Goal: Task Accomplishment & Management: Use online tool/utility

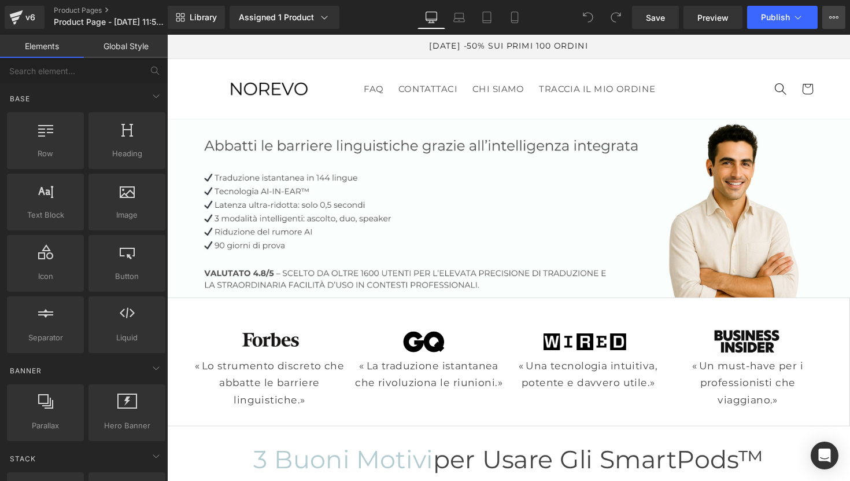
click at [843, 20] on button "View Live Page View with current Template Save Template to Library Schedule Pub…" at bounding box center [834, 17] width 23 height 23
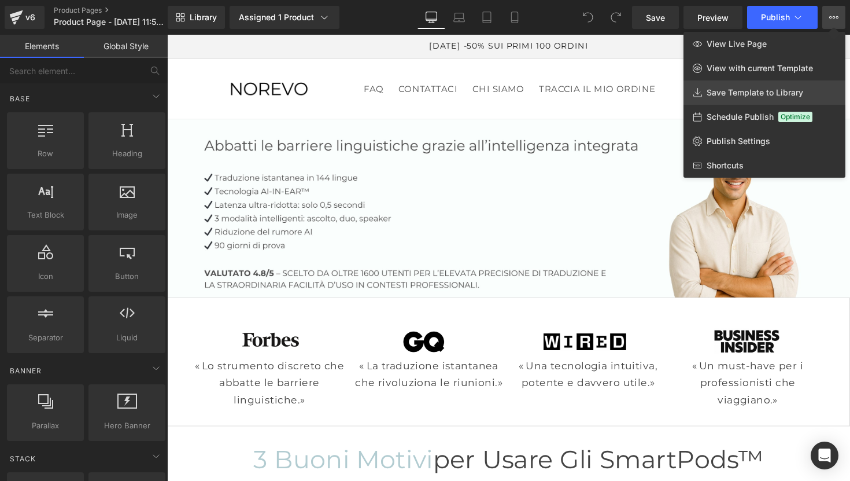
click at [760, 94] on span "Save Template to Library" at bounding box center [755, 92] width 97 height 10
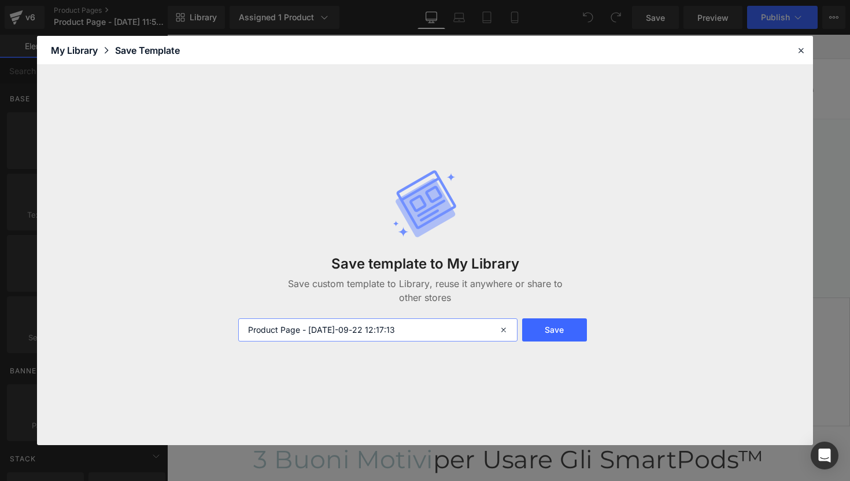
drag, startPoint x: 485, startPoint y: 332, endPoint x: 211, endPoint y: 286, distance: 277.9
click at [211, 286] on div "Save template to My Library Save custom template to Library, reuse it anywhere …" at bounding box center [425, 255] width 776 height 380
click at [422, 329] on input "CH Norevo" at bounding box center [377, 329] width 279 height 23
click at [312, 328] on input "CH Norevo - lamding" at bounding box center [377, 329] width 279 height 23
type input "CH Norevo - landing"
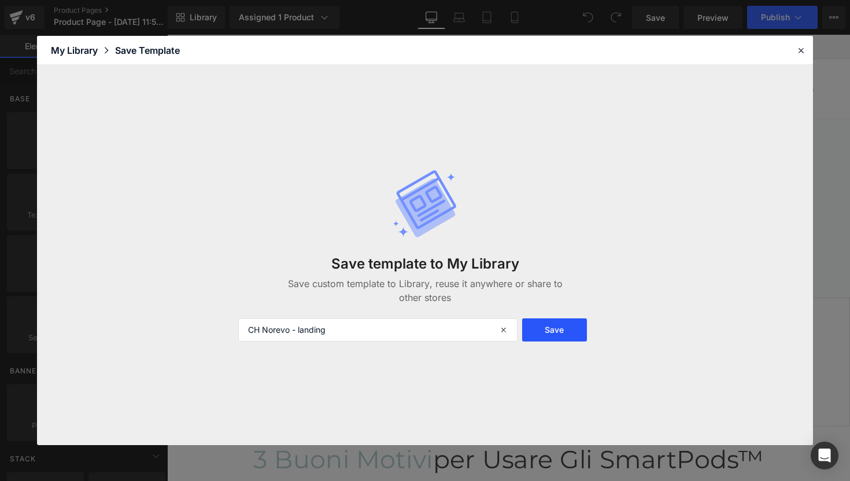
click at [548, 332] on button "Save" at bounding box center [554, 329] width 65 height 23
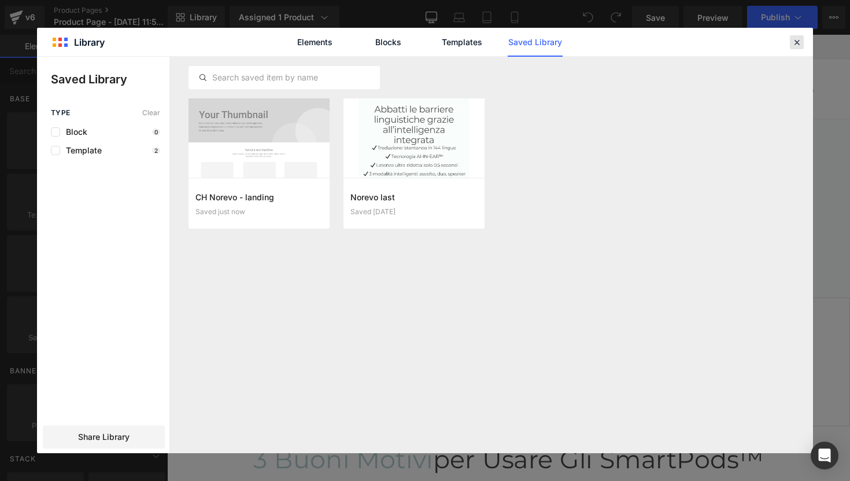
click at [795, 47] on div at bounding box center [797, 42] width 14 height 14
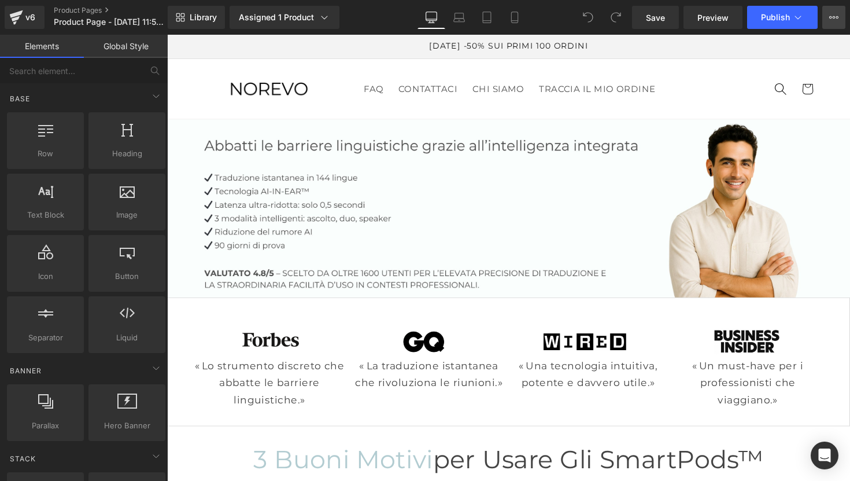
click at [833, 16] on icon at bounding box center [834, 17] width 9 height 9
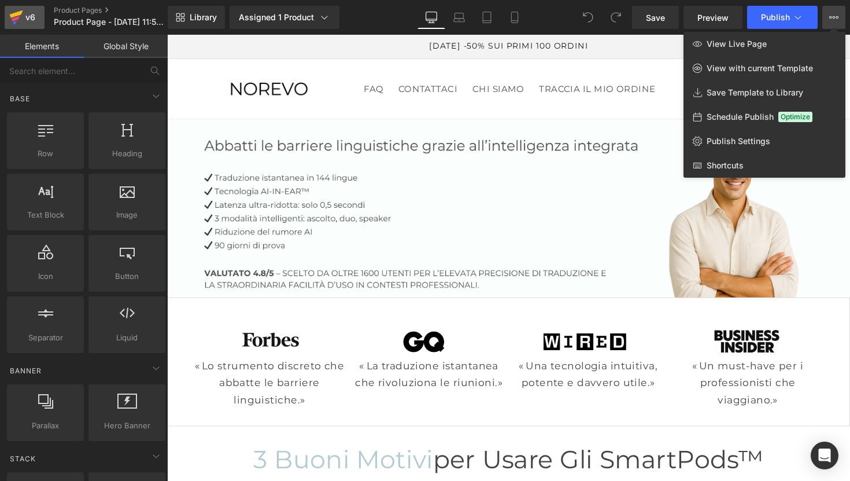
click at [15, 20] on icon at bounding box center [16, 18] width 8 height 5
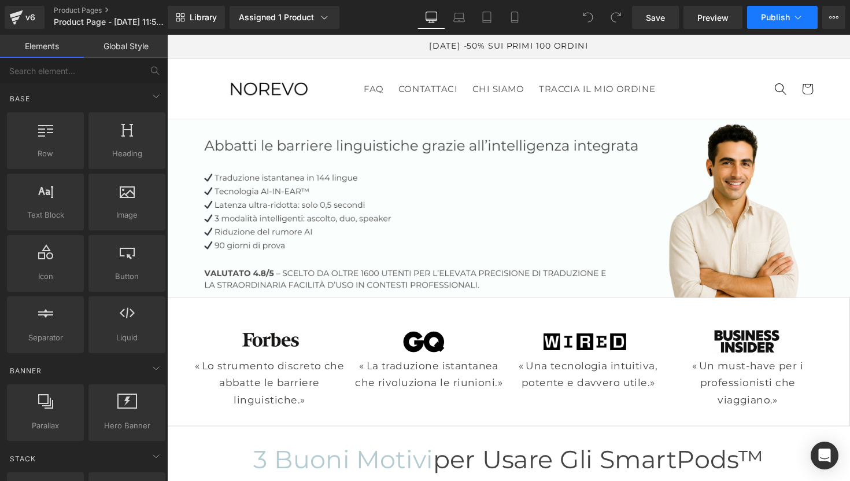
click at [785, 13] on span "Publish" at bounding box center [775, 17] width 29 height 9
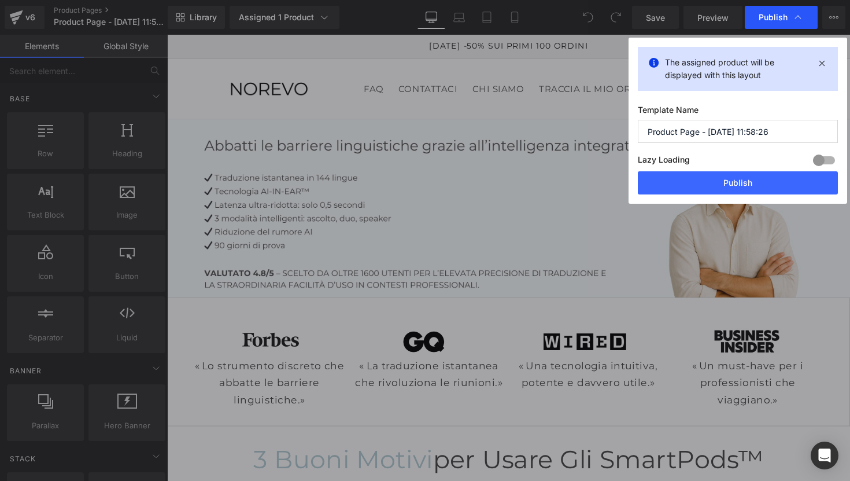
click at [787, 13] on span "Publish" at bounding box center [773, 17] width 29 height 10
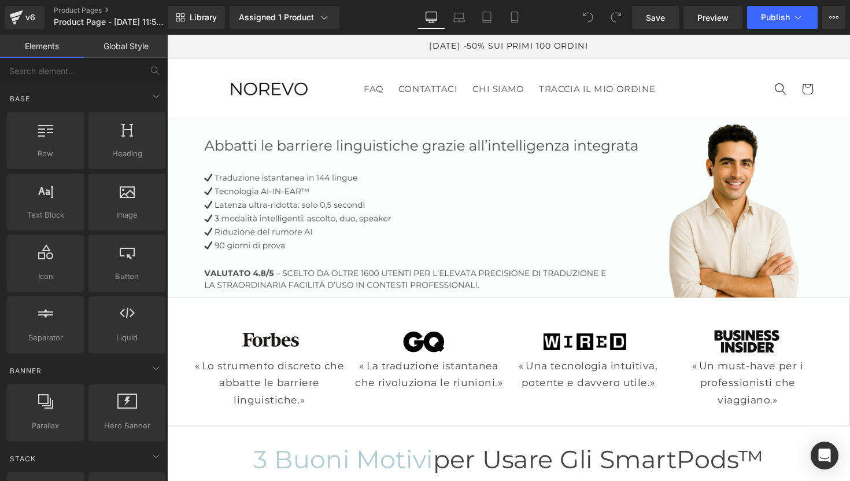
click at [846, 18] on div "Save Preview Publish Scheduled View Live Page View with current Template Save T…" at bounding box center [739, 17] width 223 height 23
click at [844, 19] on button "View Live Page View with current Template Save Template to Library Schedule Pub…" at bounding box center [834, 17] width 23 height 23
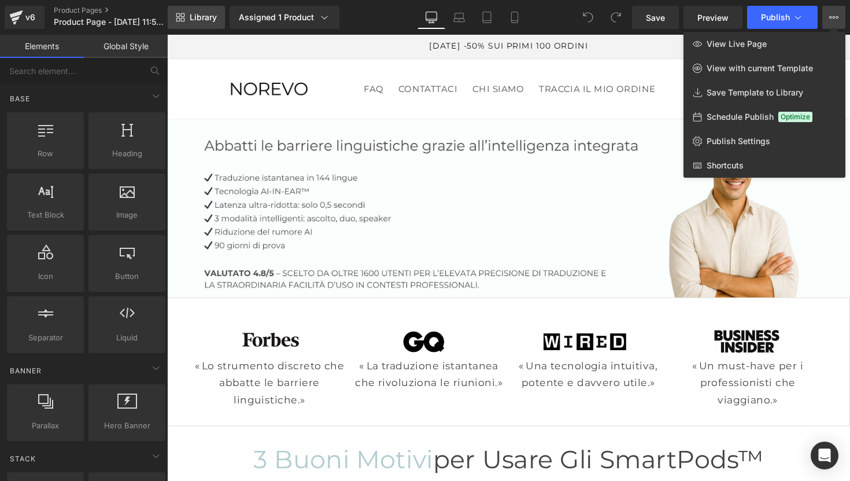
click at [203, 21] on span "Library" at bounding box center [203, 17] width 27 height 10
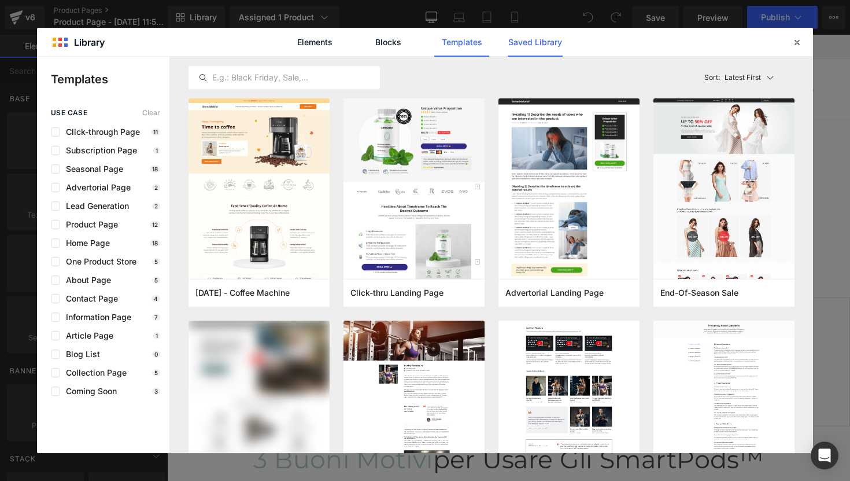
click at [562, 43] on link "Saved Library" at bounding box center [535, 42] width 55 height 29
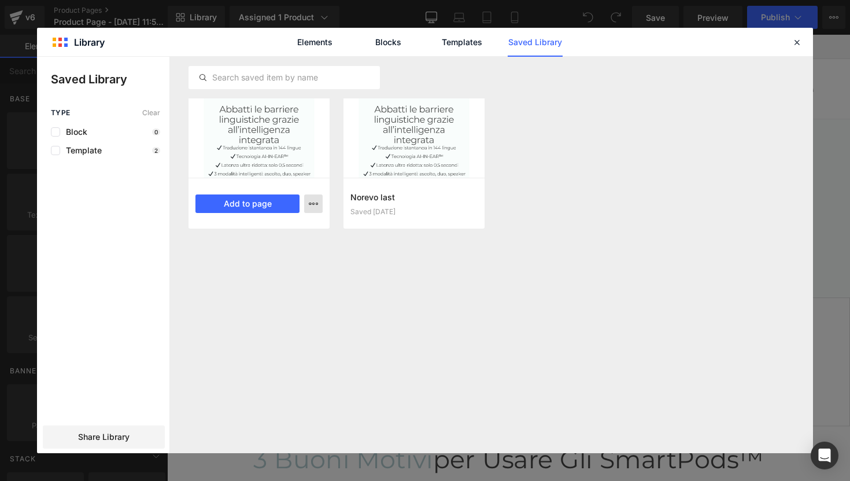
click at [313, 208] on icon "button" at bounding box center [313, 203] width 9 height 9
click at [322, 204] on div at bounding box center [425, 255] width 776 height 396
click at [257, 136] on div at bounding box center [259, 137] width 141 height 79
click at [249, 130] on div at bounding box center [259, 137] width 141 height 79
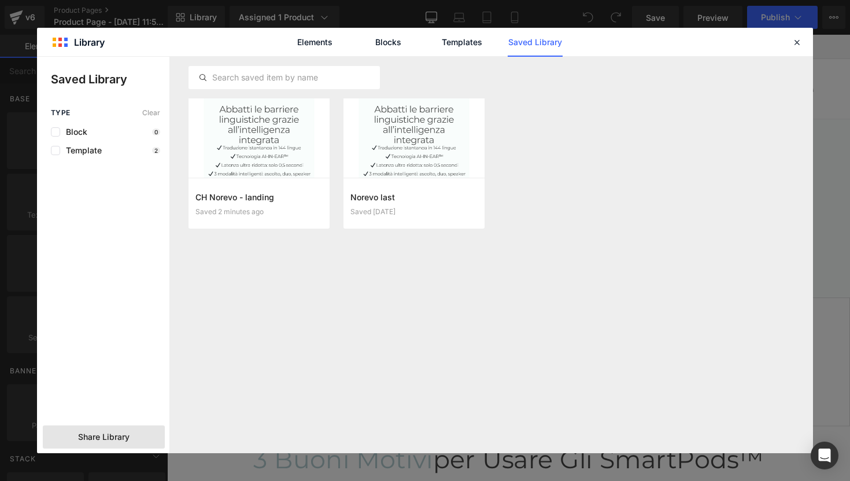
click at [113, 428] on div "Share Library" at bounding box center [104, 436] width 122 height 23
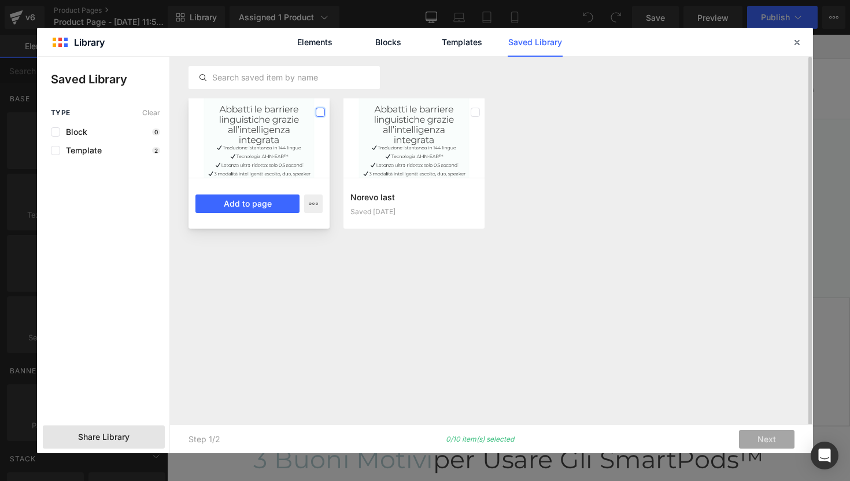
click at [316, 111] on article "CH Norevo - landing Saved 2 minutes ago Add to page" at bounding box center [259, 163] width 141 height 130
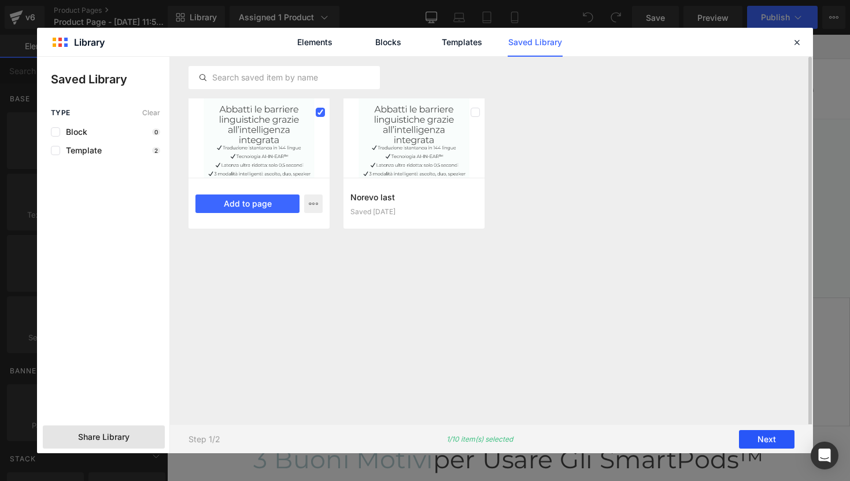
click at [753, 439] on button "Next" at bounding box center [767, 439] width 56 height 19
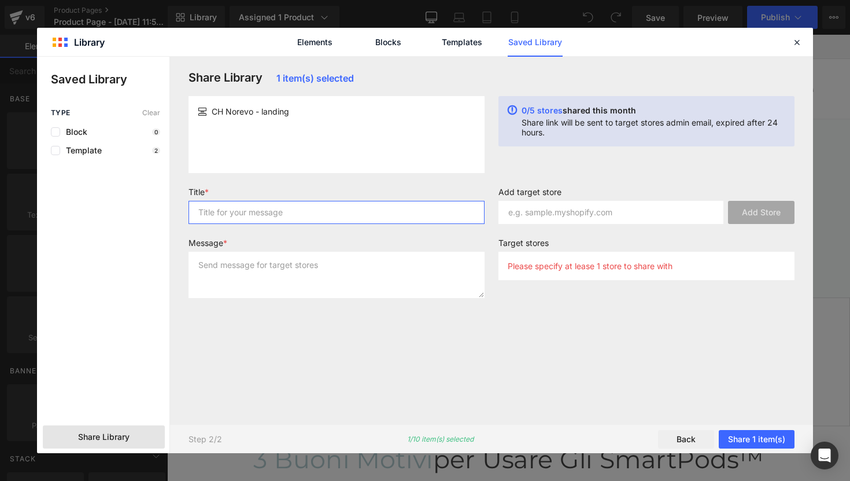
click at [323, 218] on input "text" at bounding box center [337, 212] width 296 height 23
type input "page"
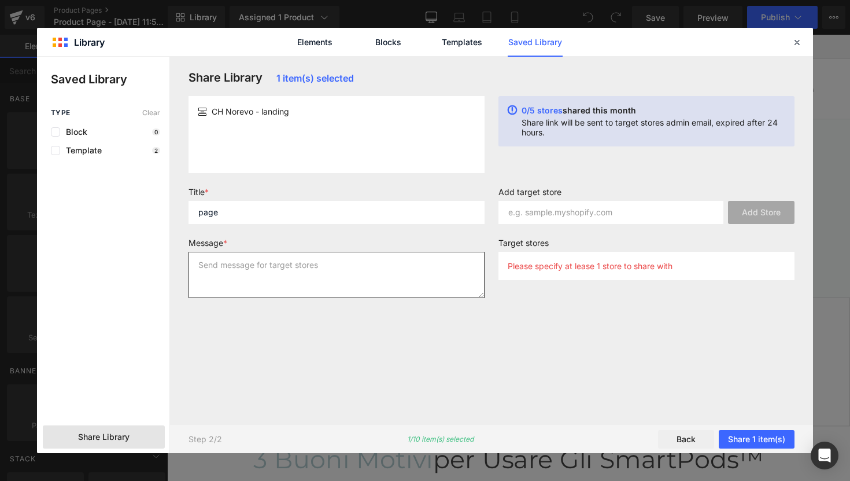
click at [326, 277] on textarea at bounding box center [337, 275] width 296 height 46
type textarea "page"
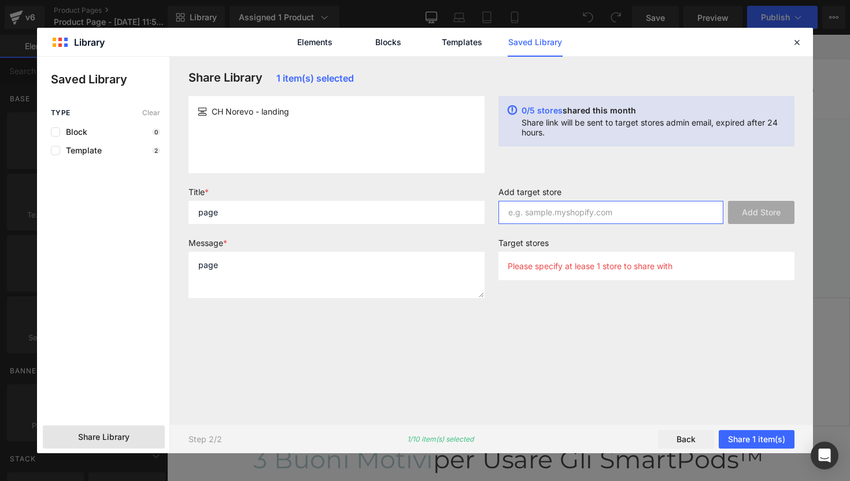
click at [564, 211] on input "text" at bounding box center [611, 212] width 225 height 23
click at [536, 215] on input "text" at bounding box center [611, 212] width 225 height 23
paste input "bhxdch-0t"
type input "bhxdch-0t"
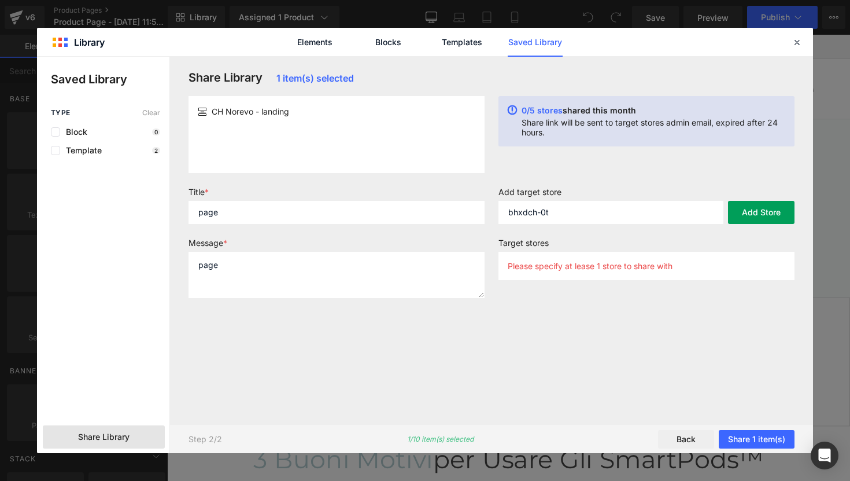
click at [743, 212] on button "Add Store" at bounding box center [761, 212] width 67 height 23
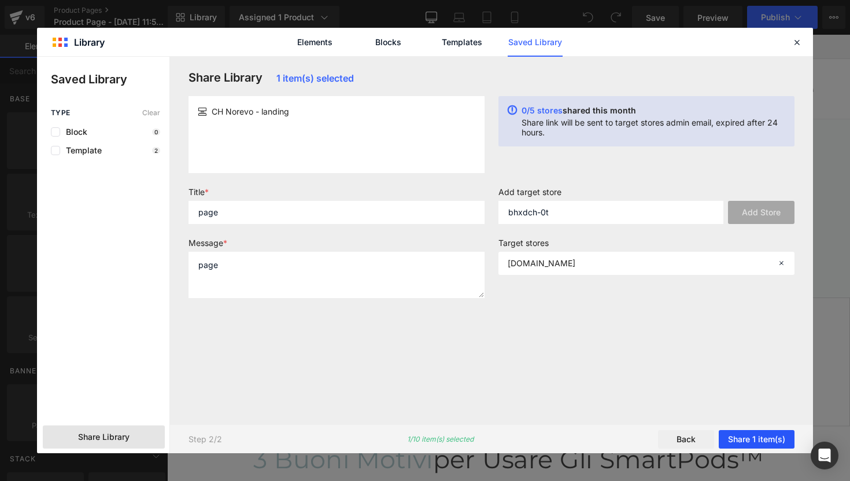
click at [760, 441] on button "Share 1 item(s)" at bounding box center [757, 439] width 76 height 19
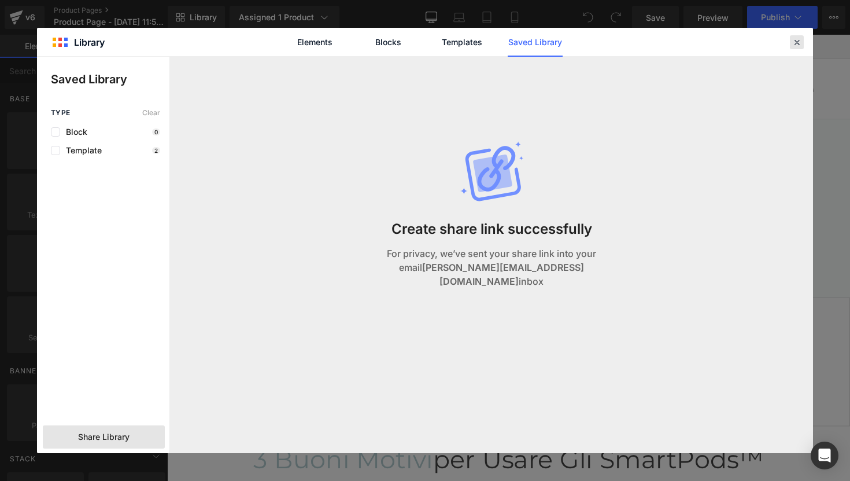
drag, startPoint x: 794, startPoint y: 41, endPoint x: 641, endPoint y: 7, distance: 156.5
click at [794, 41] on icon at bounding box center [797, 42] width 10 height 10
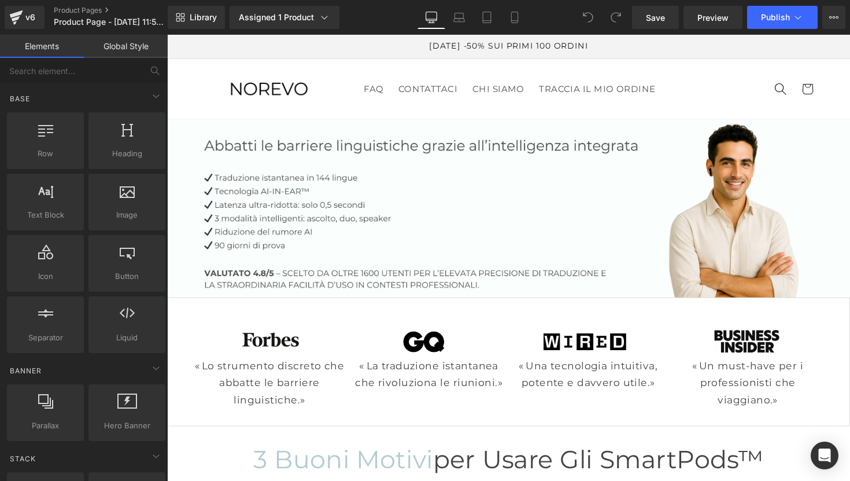
click at [120, 43] on link "Global Style" at bounding box center [126, 46] width 84 height 23
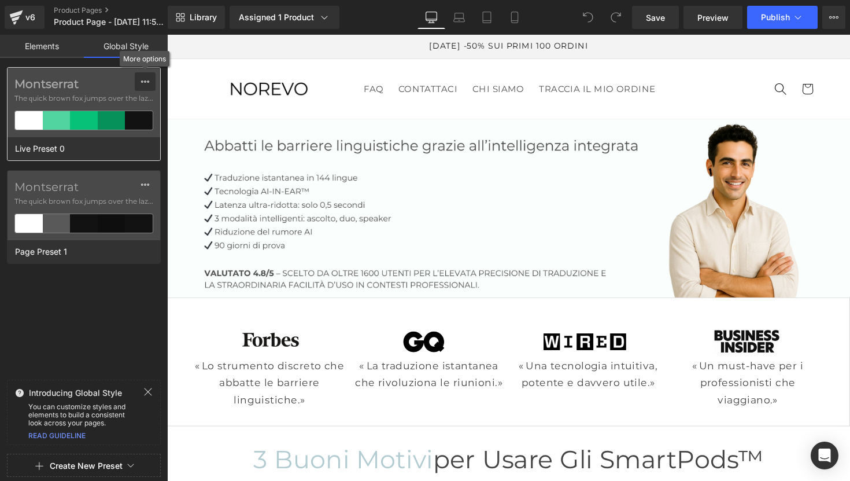
click at [147, 80] on icon at bounding box center [145, 81] width 9 height 9
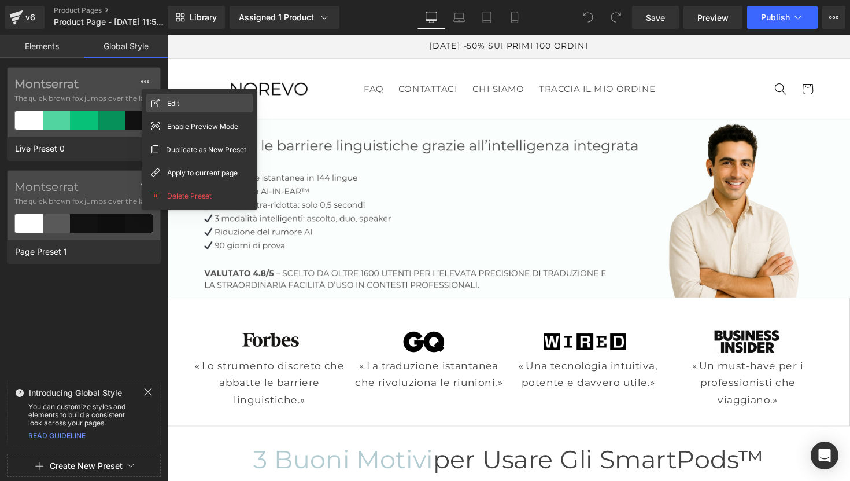
click at [173, 103] on span "Edit" at bounding box center [173, 103] width 12 height 12
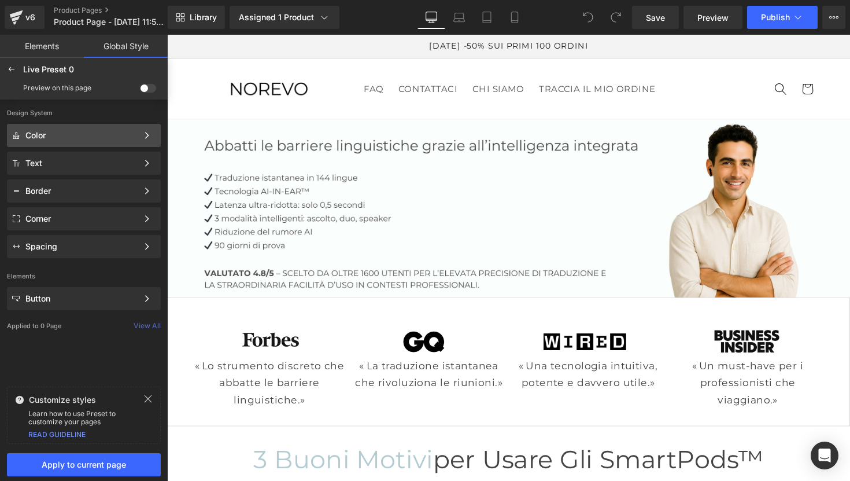
click at [102, 129] on div "Color Color Style Define a color palette and apply it to your pages 1 of 3 Next" at bounding box center [84, 135] width 154 height 23
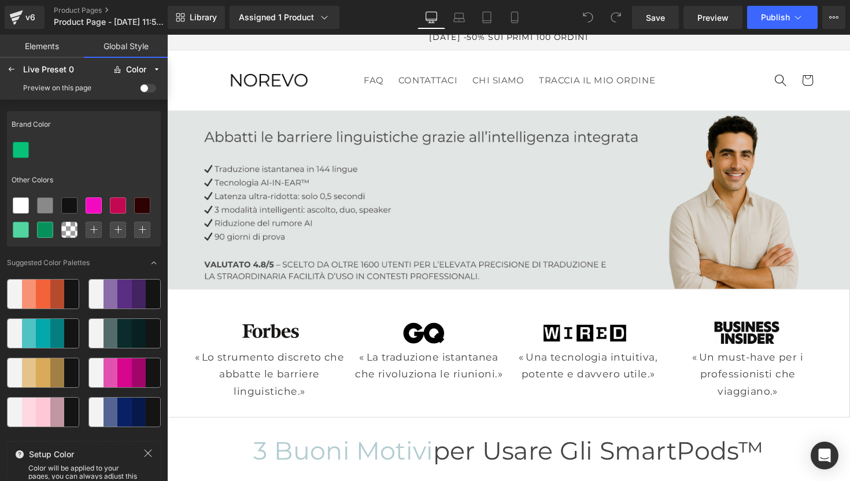
scroll to position [9, 0]
